Goal: Information Seeking & Learning: Learn about a topic

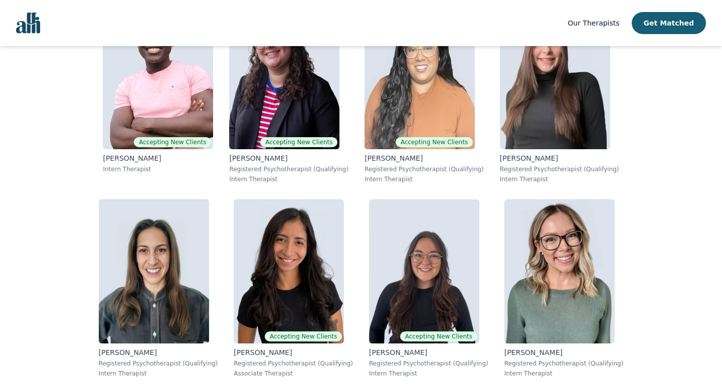
scroll to position [6005, 0]
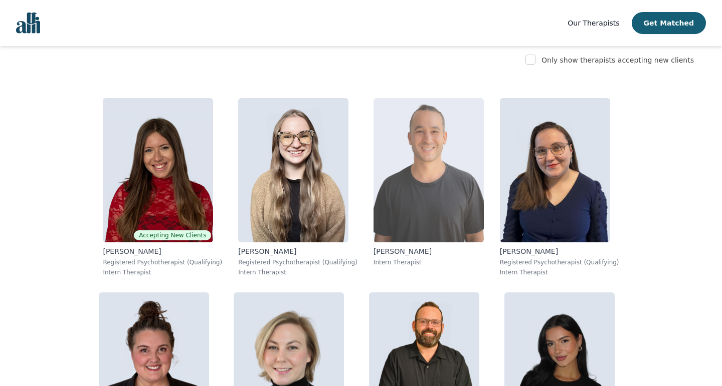
click at [373, 213] on img at bounding box center [428, 170] width 110 height 144
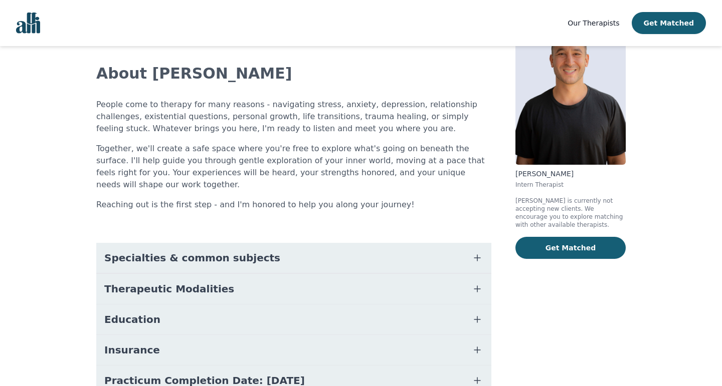
scroll to position [17, 0]
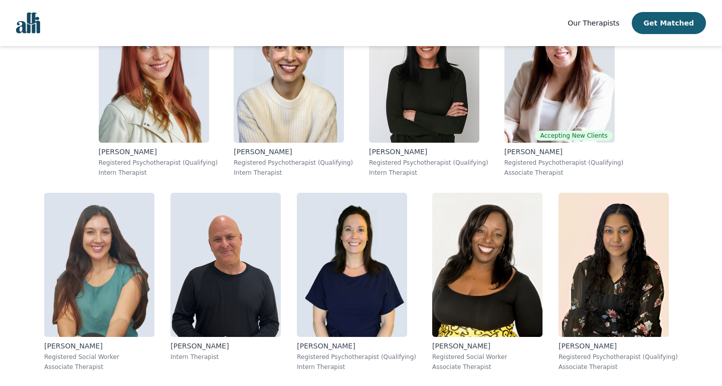
scroll to position [1359, 0]
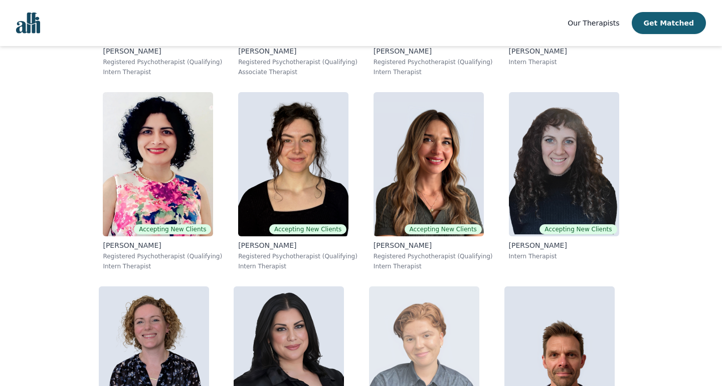
click at [369, 287] on img at bounding box center [424, 359] width 110 height 144
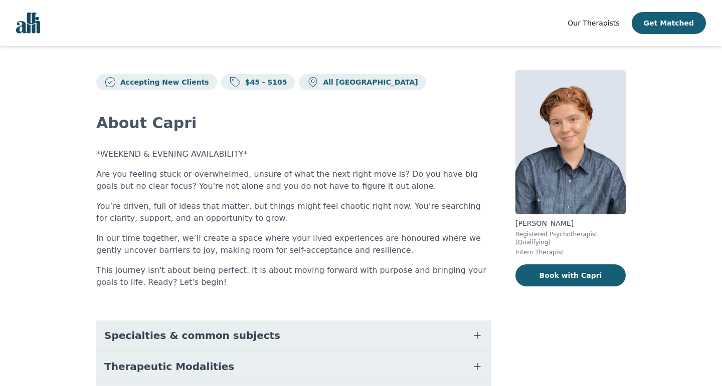
scroll to position [166, 0]
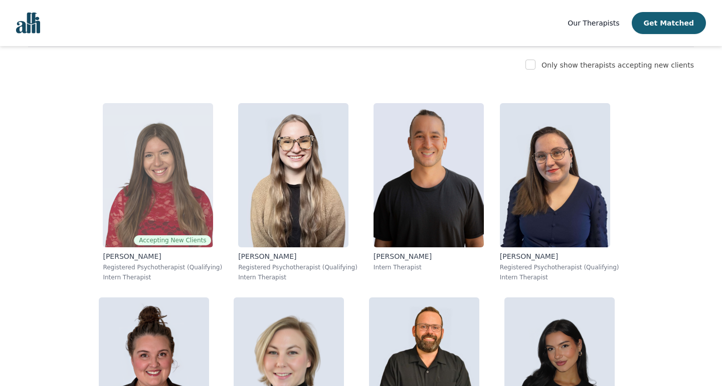
click at [111, 175] on img at bounding box center [158, 175] width 110 height 144
